Goal: Find specific fact

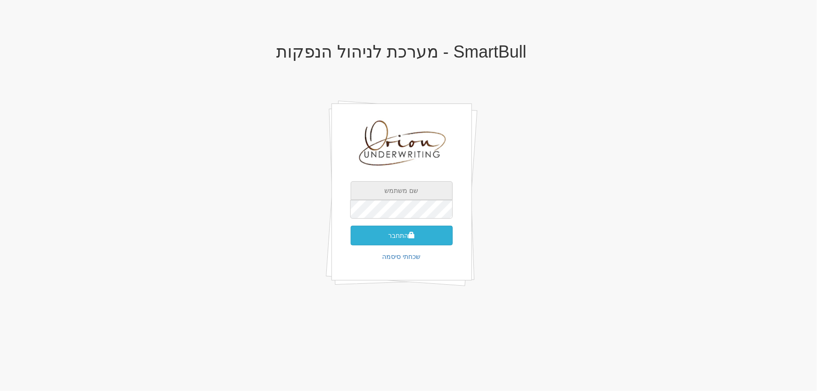
type input "[EMAIL_ADDRESS][DOMAIN_NAME]"
click at [400, 234] on button "התחבר" at bounding box center [401, 236] width 102 height 20
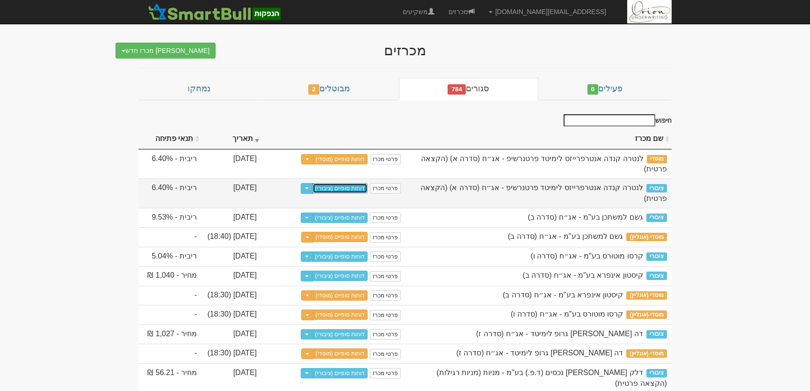
click at [353, 183] on link "דוחות סופיים (ציבורי)" at bounding box center [341, 188] width 56 height 10
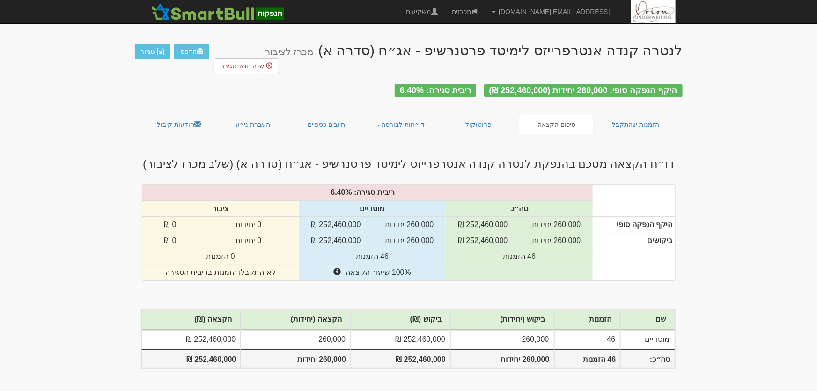
drag, startPoint x: 505, startPoint y: 73, endPoint x: 549, endPoint y: 74, distance: 44.0
click at [549, 84] on div "היקף הנפקה סופי: 260,000 יחידות (252,460,000 ₪)" at bounding box center [583, 91] width 198 height 14
copy div "252,460,000"
